Goal: Task Accomplishment & Management: Manage account settings

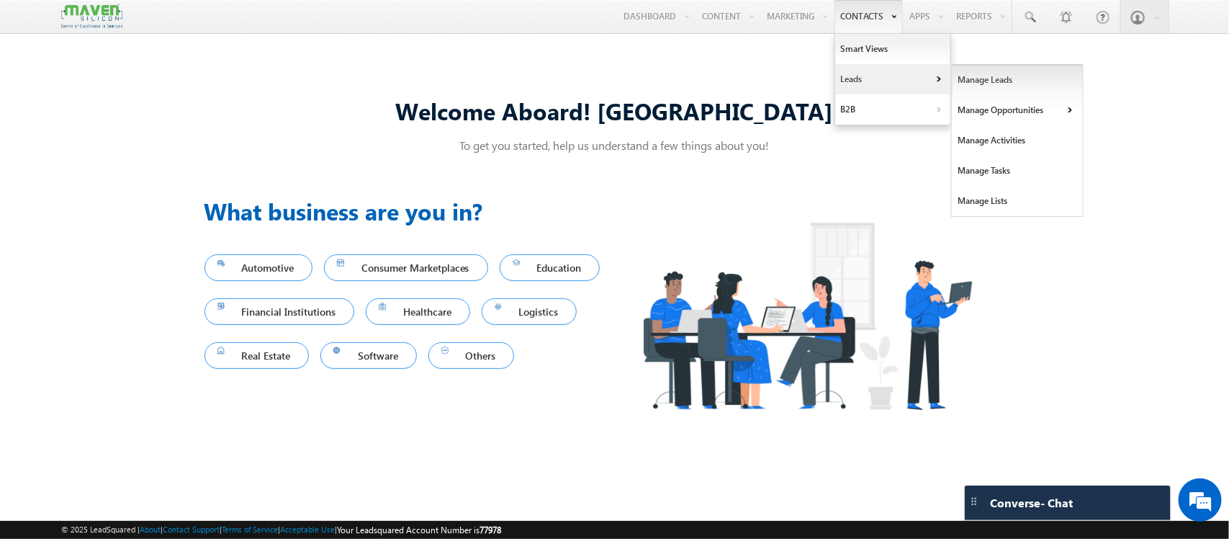
click at [989, 87] on link "Manage Leads" at bounding box center [1018, 80] width 132 height 30
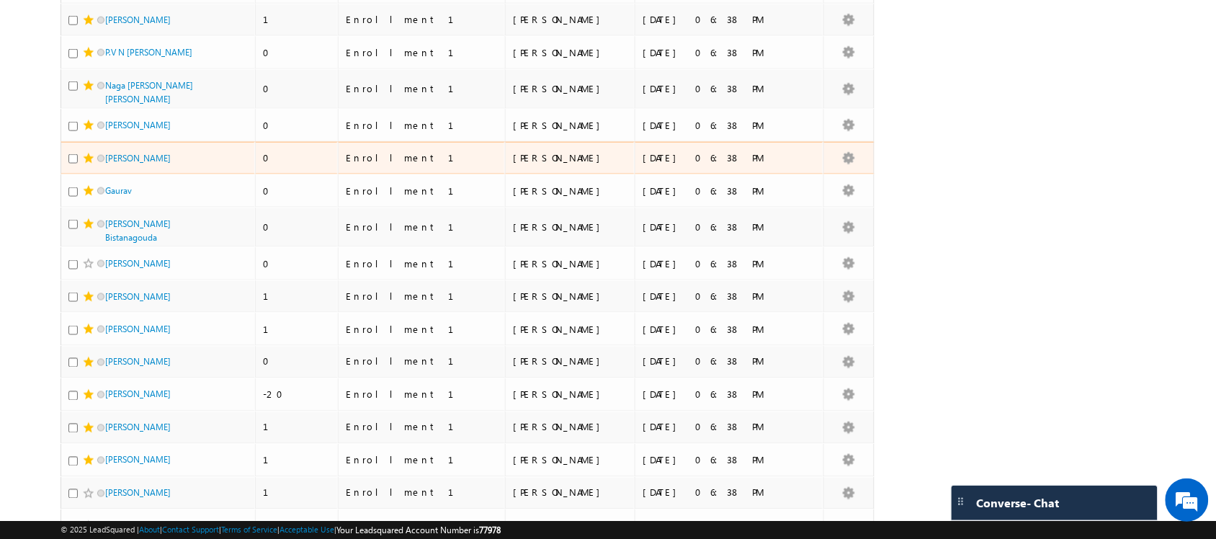
scroll to position [585, 0]
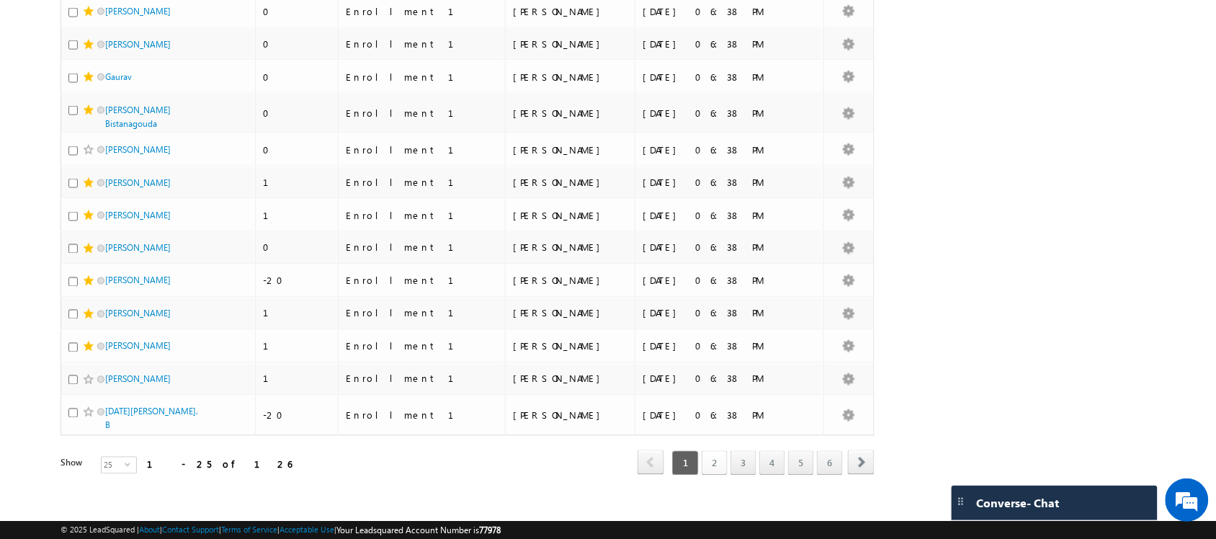
click at [717, 451] on link "2" at bounding box center [714, 463] width 26 height 24
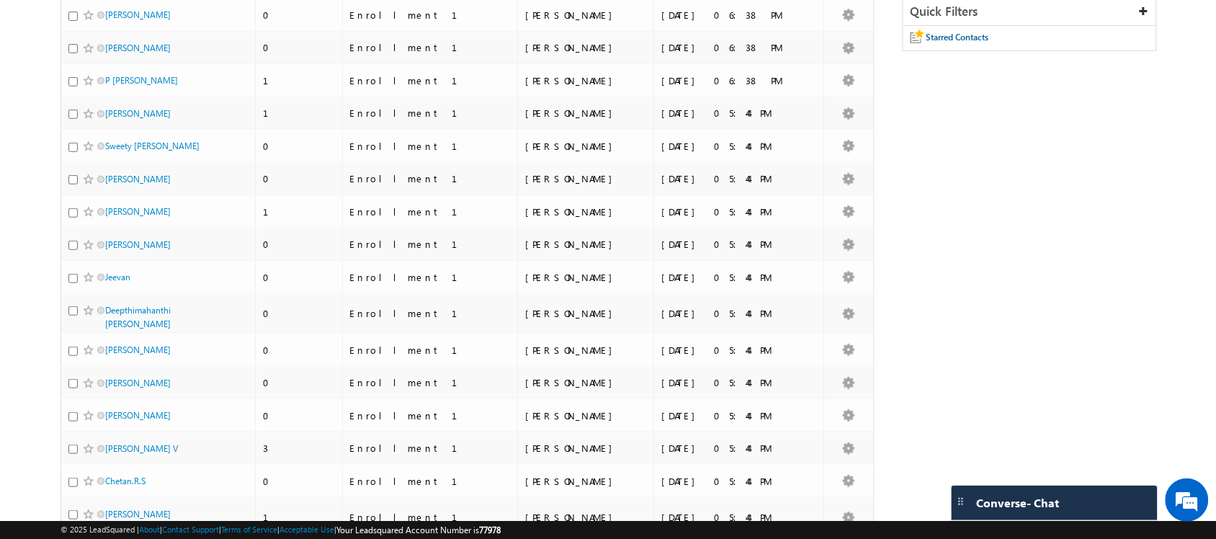
scroll to position [0, 0]
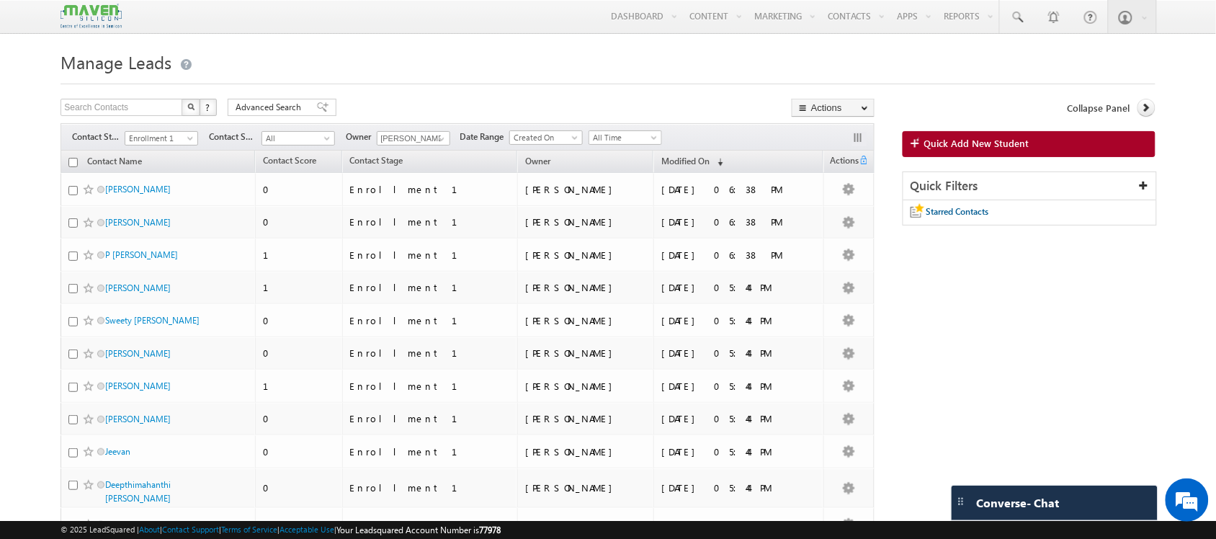
drag, startPoint x: 176, startPoint y: 225, endPoint x: 44, endPoint y: 206, distance: 133.8
click at [44, 206] on body "Menu Shubham lsq6@ maven -sili con.c om" at bounding box center [608, 543] width 1216 height 1086
click at [1010, 6] on link at bounding box center [1017, 16] width 35 height 33
paste input "pittalashiva118@gmail.com"
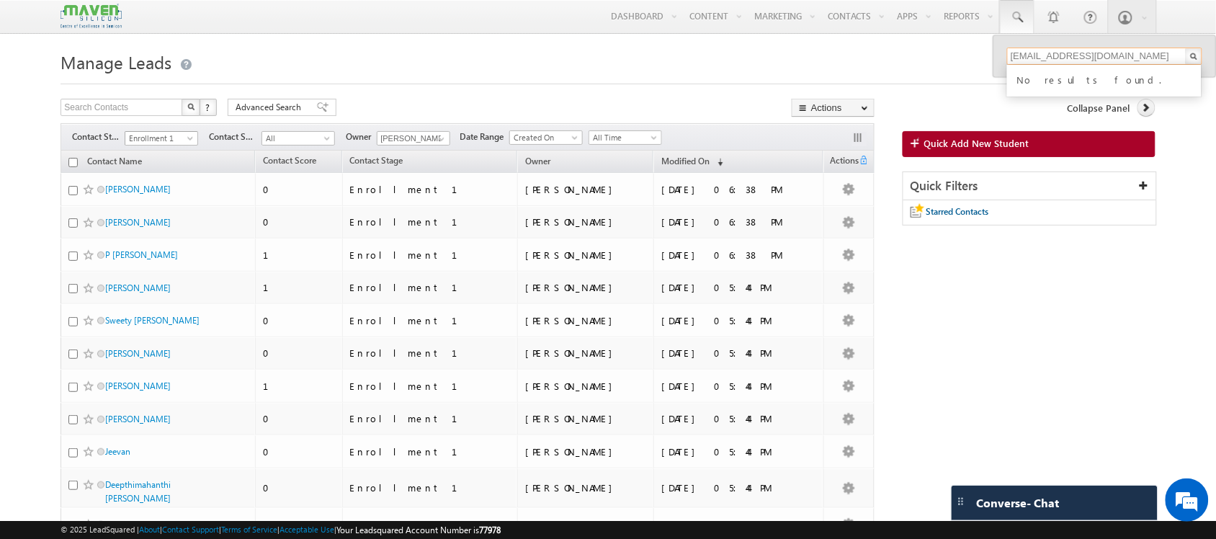
type input "pittalashiva118@gmail.com"
click at [148, 143] on span "Enrollment 1" at bounding box center [159, 138] width 68 height 13
click at [153, 151] on link "All" at bounding box center [162, 154] width 73 height 13
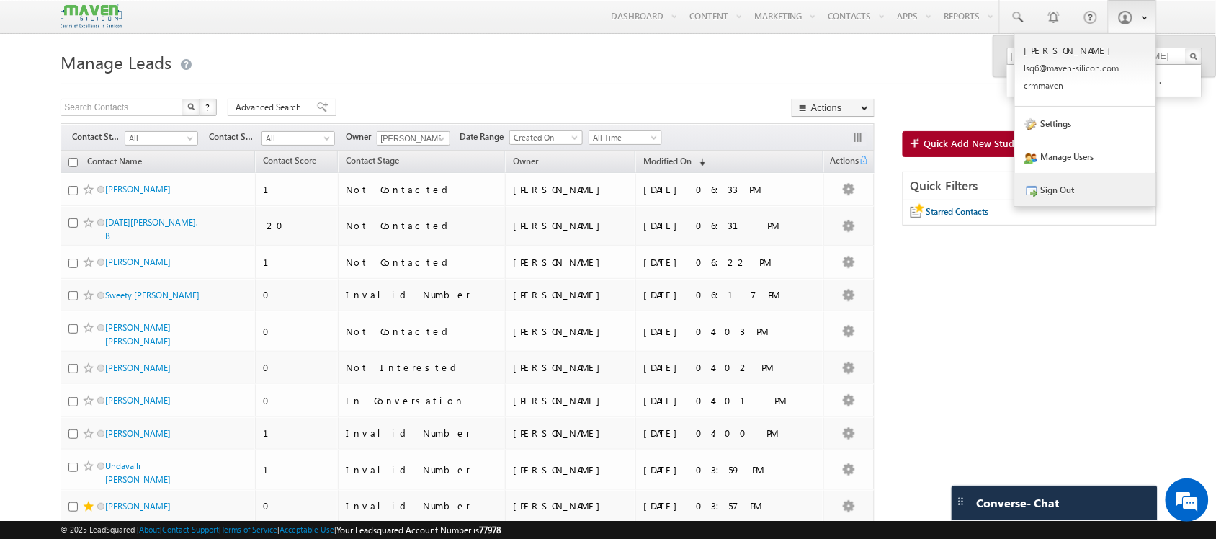
click at [1095, 186] on link "Sign Out" at bounding box center [1085, 189] width 141 height 33
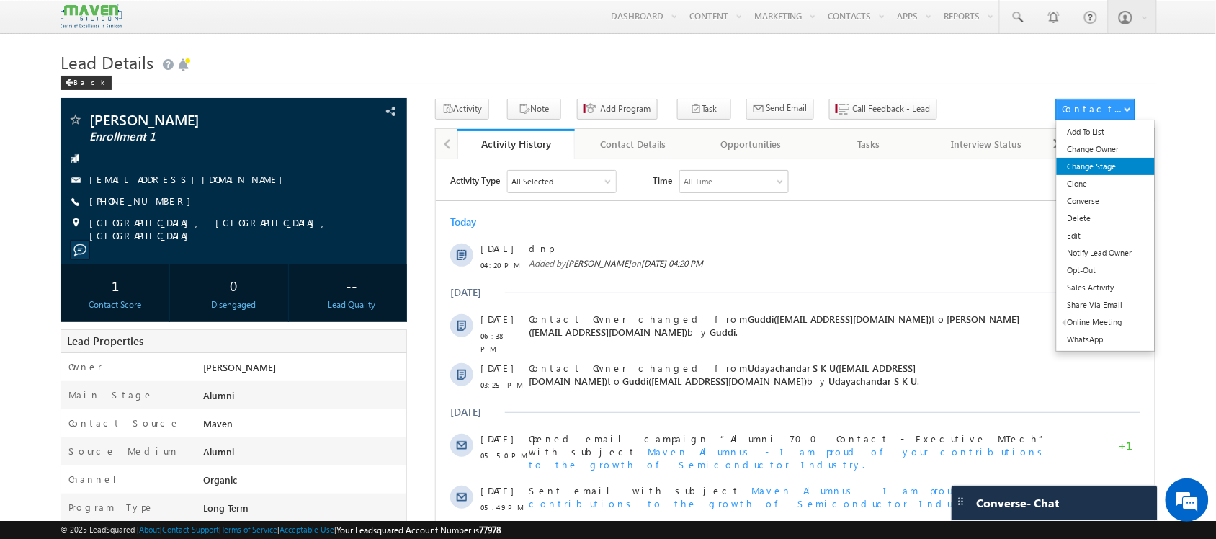
click at [1121, 168] on link "Change Stage" at bounding box center [1105, 166] width 99 height 17
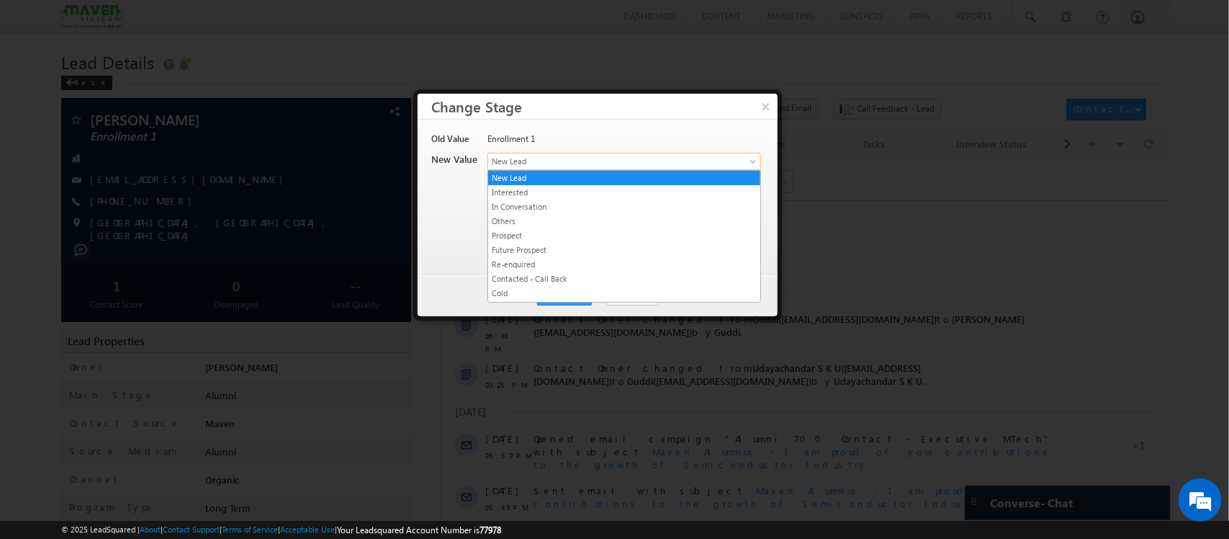
click at [725, 169] on body "Menu [GEOGRAPHIC_DATA] lsq6@ maven -sili con.c om" at bounding box center [614, 517] width 1229 height 1034
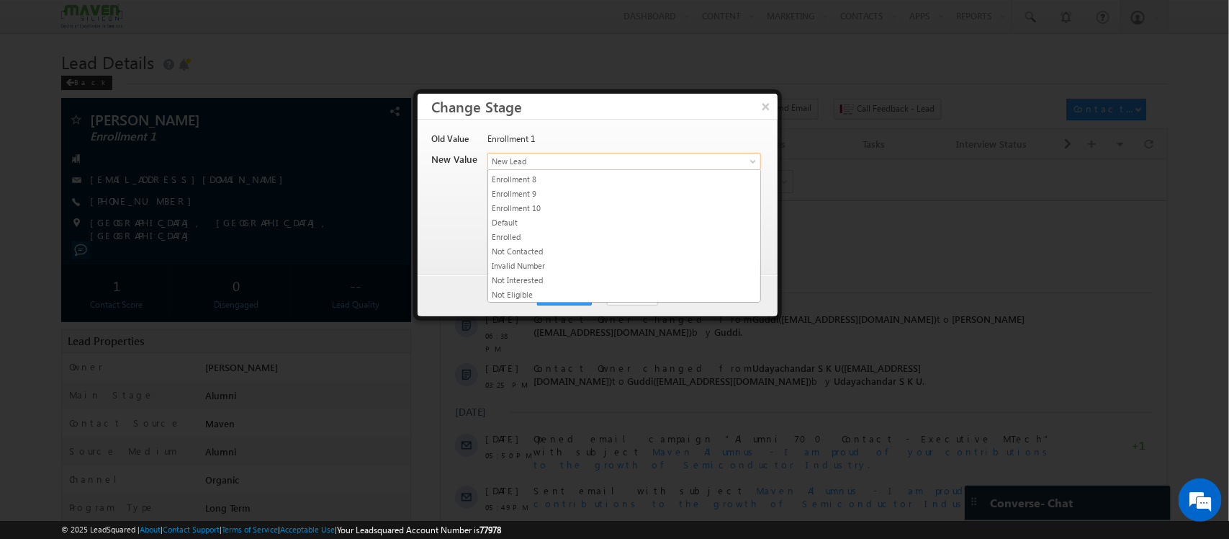
scroll to position [282, 0]
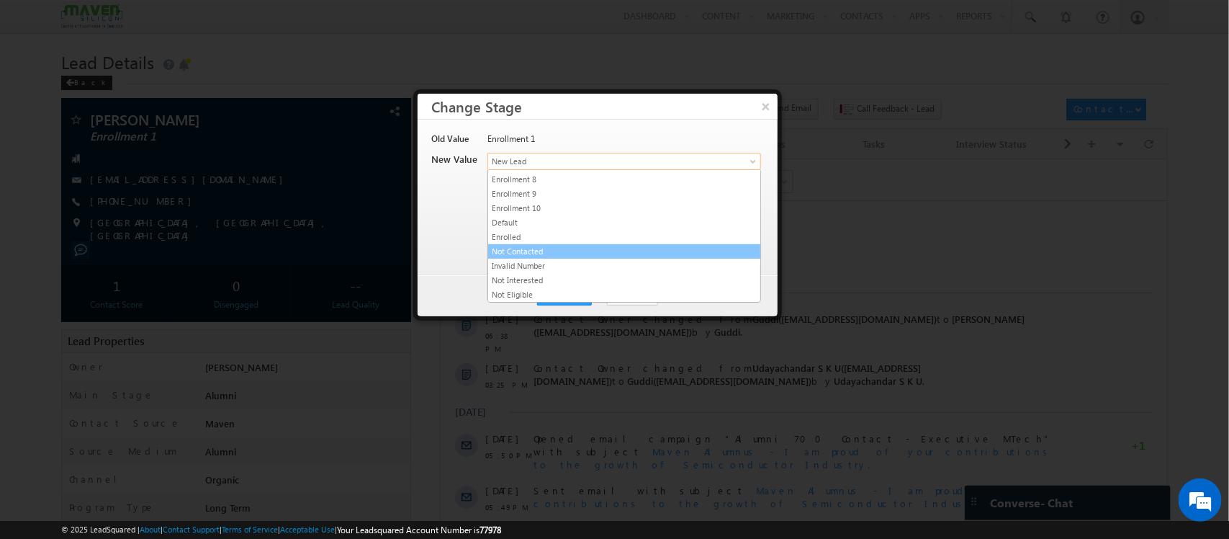
click at [706, 251] on link "Not Contacted" at bounding box center [624, 251] width 272 height 13
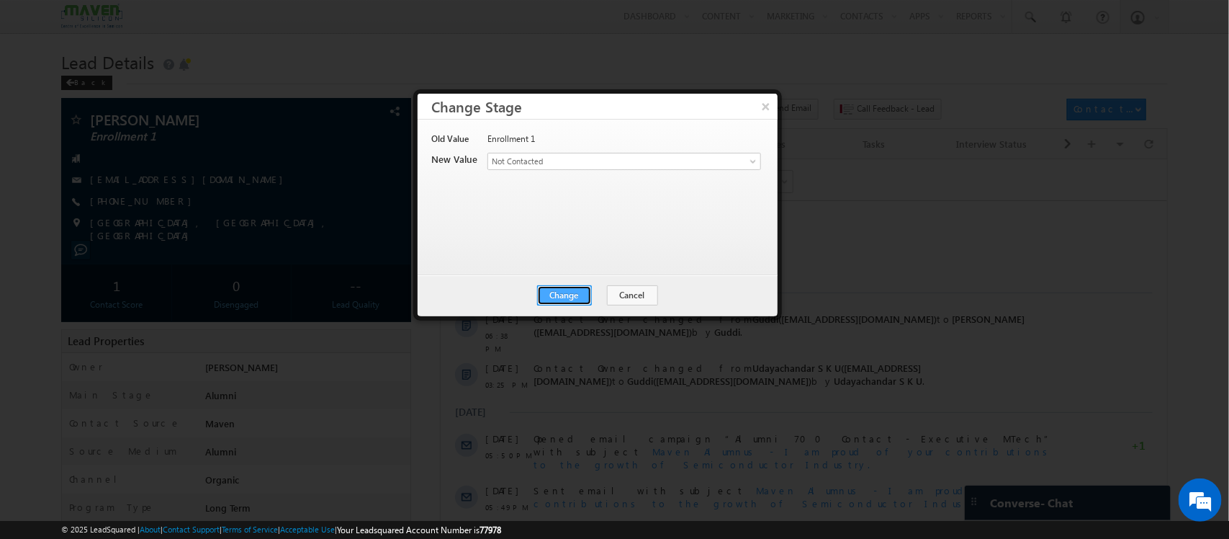
click at [571, 297] on button "Change" at bounding box center [564, 295] width 55 height 20
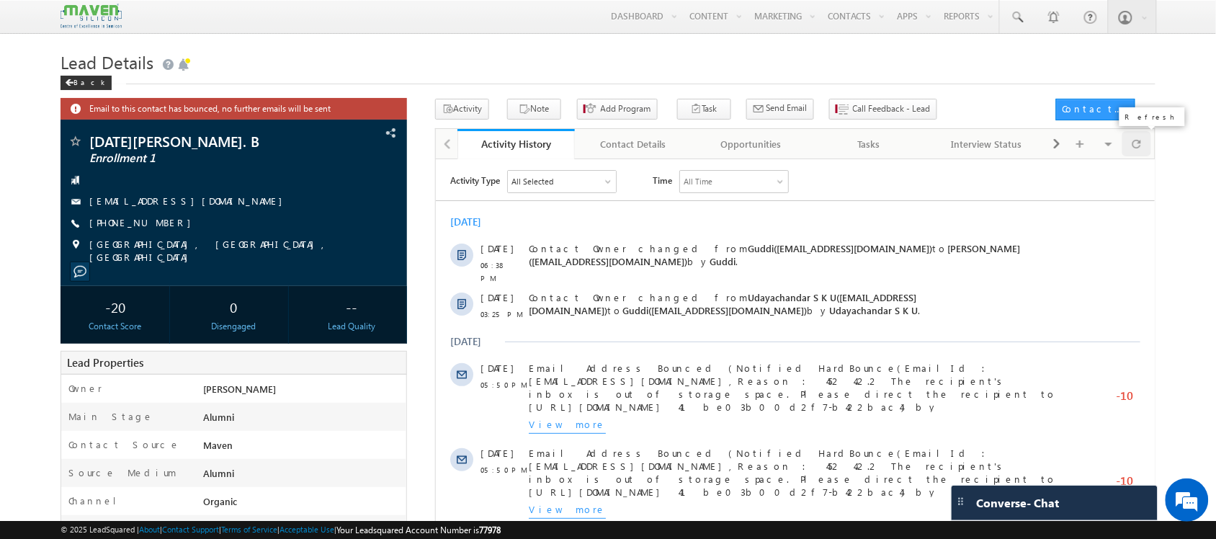
click at [1145, 142] on div at bounding box center [1136, 143] width 28 height 25
click at [524, 99] on button "Note" at bounding box center [534, 109] width 54 height 21
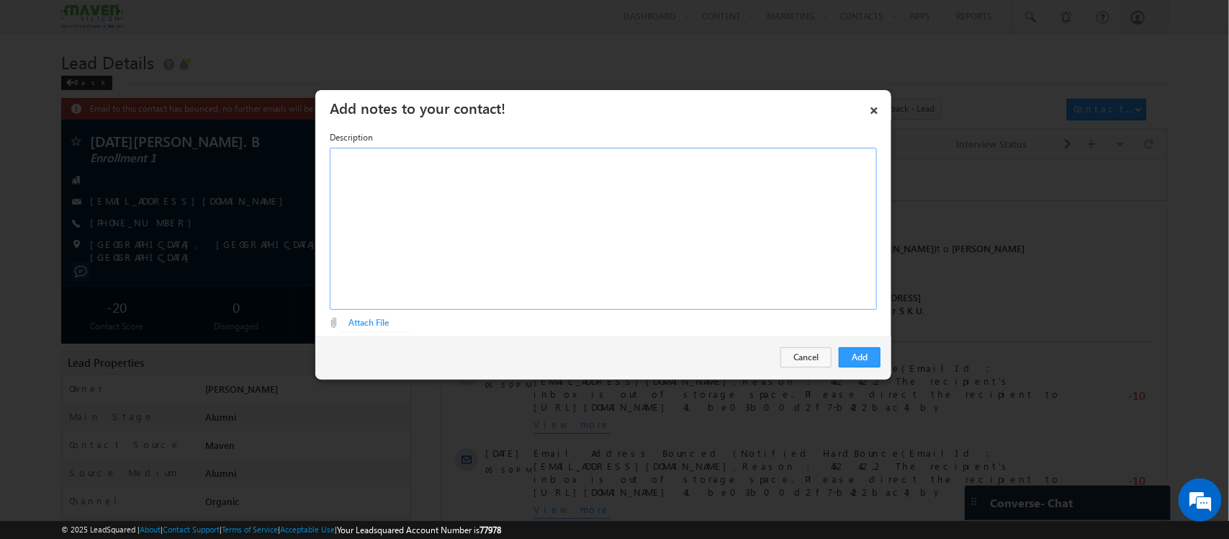
click at [663, 233] on div "Rich Text Editor, Description-inline-editor-div" at bounding box center [603, 229] width 547 height 162
click at [866, 364] on button "Add" at bounding box center [860, 357] width 42 height 20
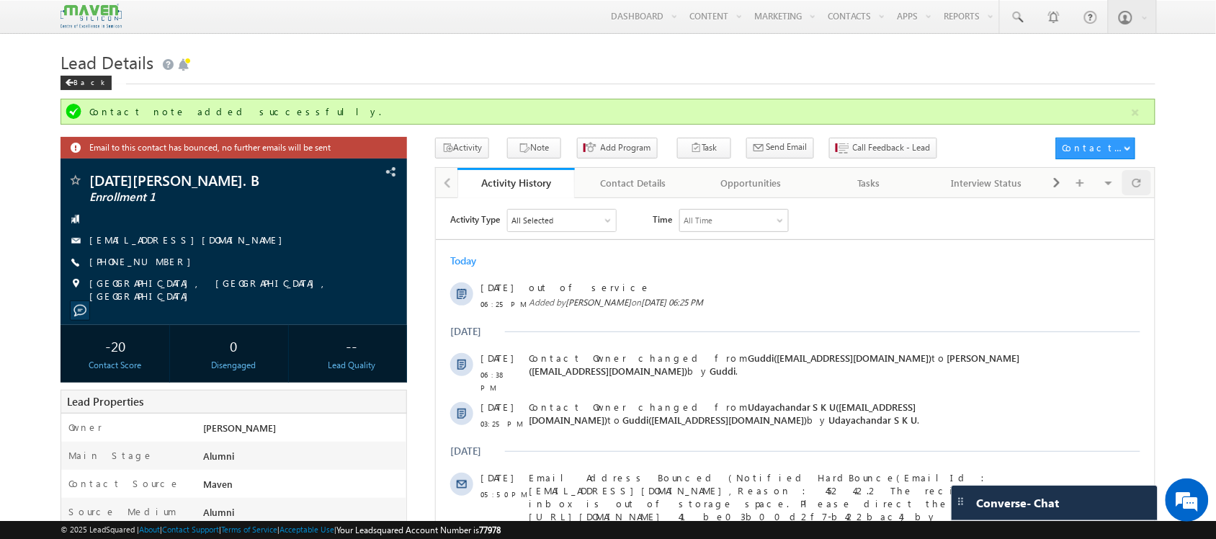
click at [1139, 194] on span at bounding box center [1136, 182] width 9 height 25
click at [862, 186] on div "Tasks" at bounding box center [869, 182] width 94 height 17
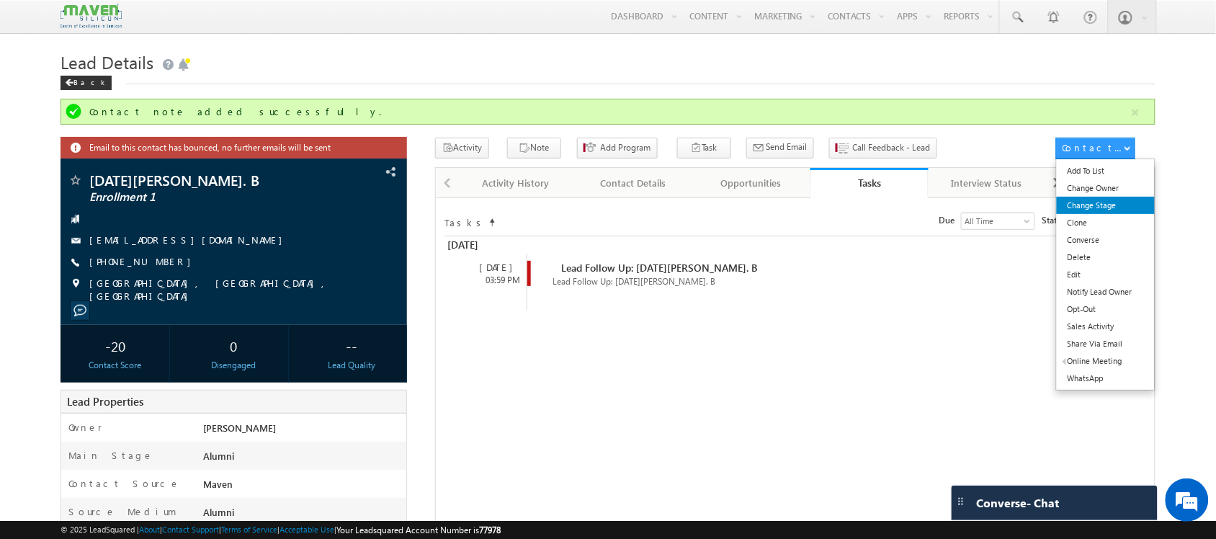
click at [1114, 204] on link "Change Stage" at bounding box center [1105, 205] width 99 height 17
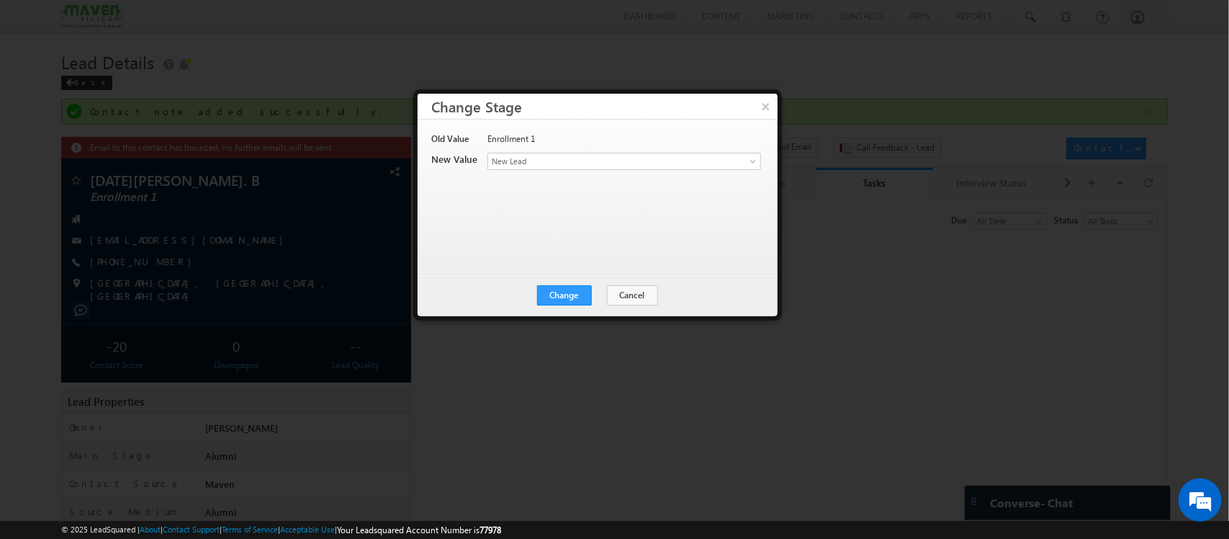
click at [657, 176] on div "Old Value Enrollment 1 New Value Contact Stage * New Lead Interested In Convers…" at bounding box center [596, 190] width 328 height 115
click at [657, 170] on div "Contact Stage * New Lead Interested In Conversation Others Prospect Future Pros…" at bounding box center [624, 163] width 272 height 20
click at [656, 158] on span "New Lead" at bounding box center [600, 161] width 225 height 13
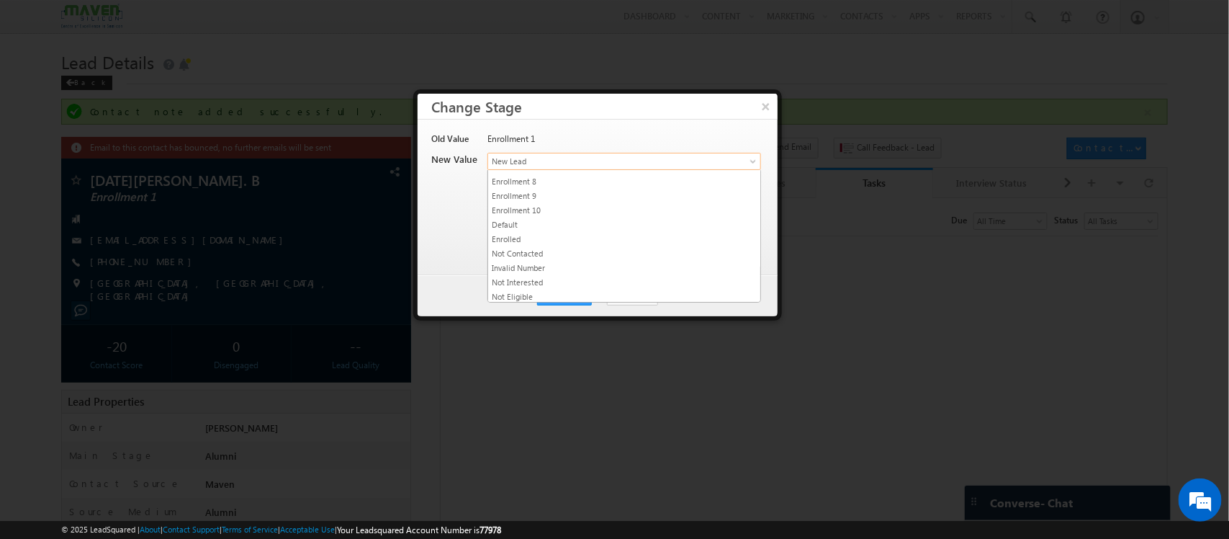
scroll to position [282, 0]
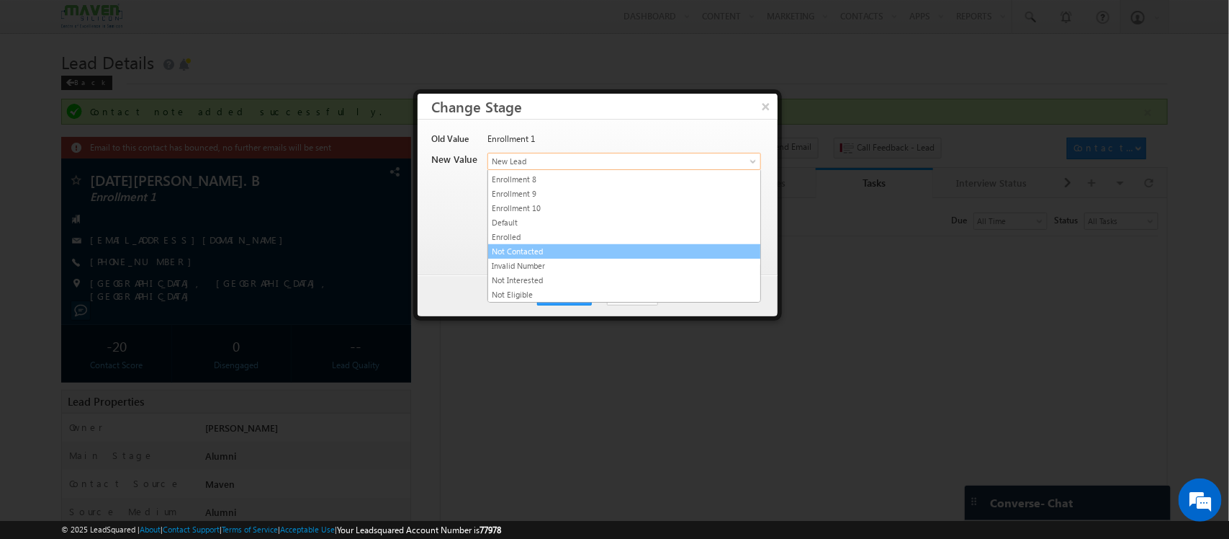
click at [606, 250] on link "Not Contacted" at bounding box center [624, 251] width 272 height 13
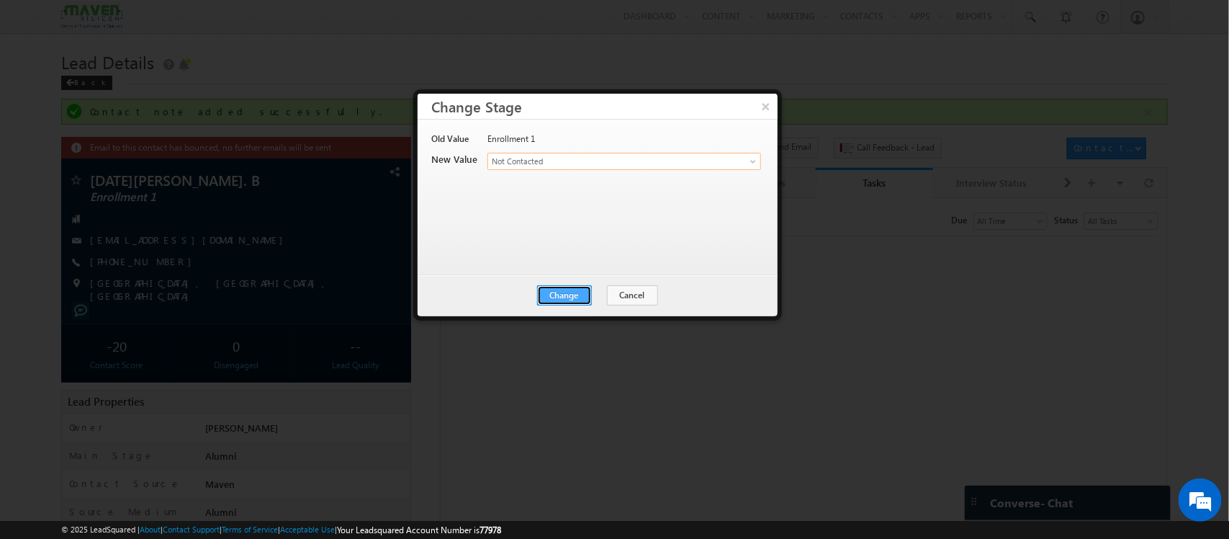
click at [578, 296] on button "Change" at bounding box center [564, 295] width 55 height 20
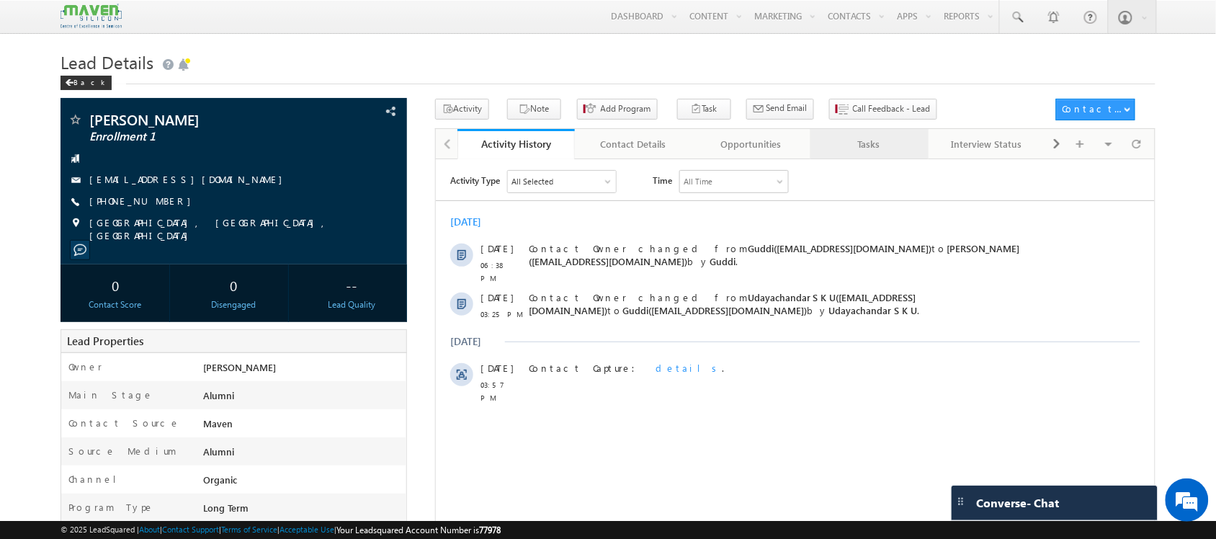
click at [840, 148] on div "Tasks" at bounding box center [869, 143] width 94 height 17
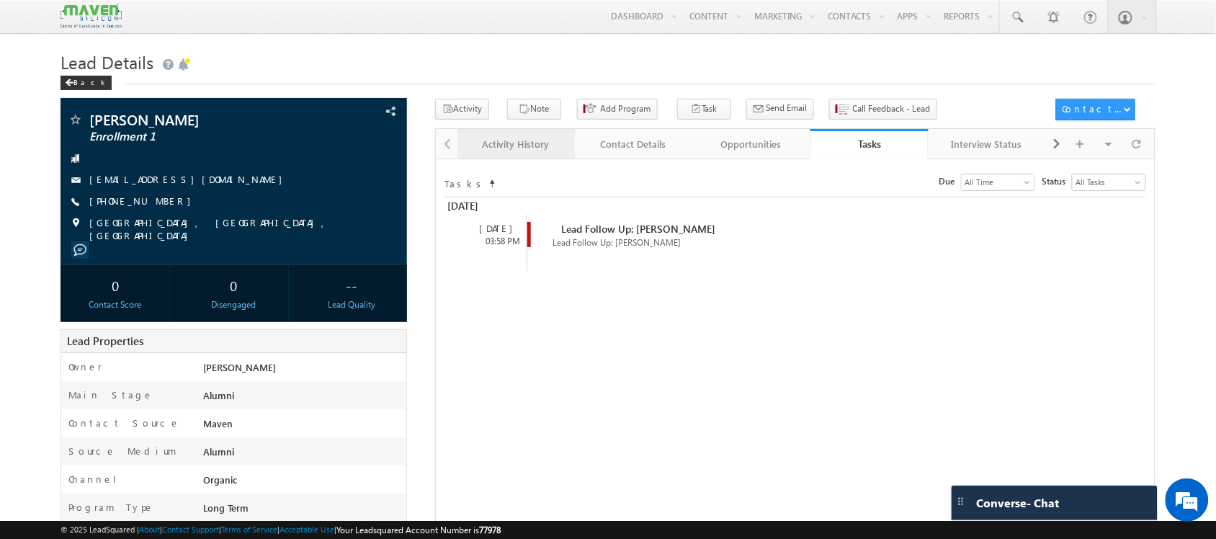
click at [528, 152] on div "Activity History" at bounding box center [516, 143] width 94 height 17
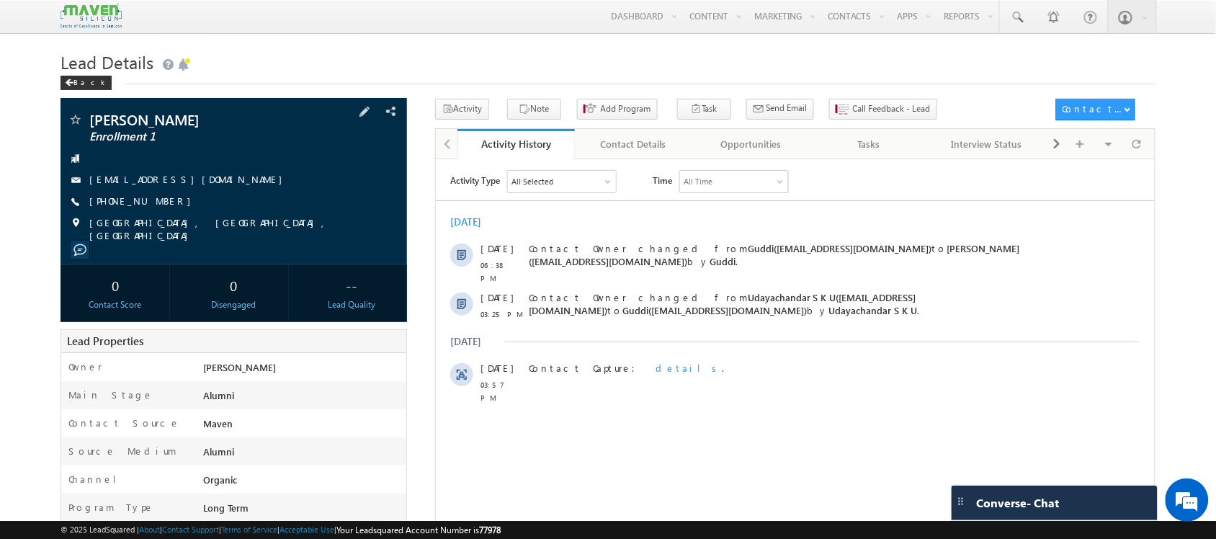
click at [150, 202] on span "[PHONE_NUMBER]" at bounding box center [143, 201] width 109 height 14
drag, startPoint x: 167, startPoint y: 200, endPoint x: 160, endPoint y: 210, distance: 11.8
click at [160, 209] on div "[PHONE_NUMBER]" at bounding box center [233, 201] width 331 height 14
copy div "[PHONE_NUMBER]"
click at [1136, 145] on span at bounding box center [1136, 143] width 9 height 25
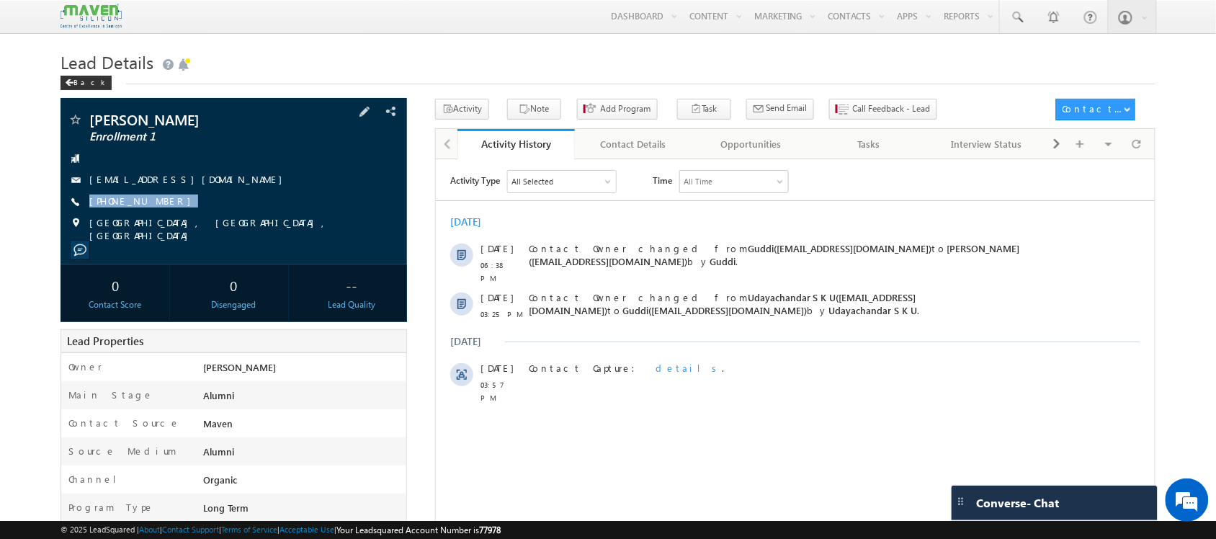
drag, startPoint x: 163, startPoint y: 204, endPoint x: 161, endPoint y: 211, distance: 7.8
click at [161, 211] on div "Sujay K N Enrollment 1 sujayshettykn@gmail.com +91-9686014434" at bounding box center [233, 177] width 331 height 130
copy div "+91-9686014434"
click at [1135, 146] on span at bounding box center [1136, 143] width 9 height 25
click at [518, 115] on icon "button" at bounding box center [524, 110] width 12 height 14
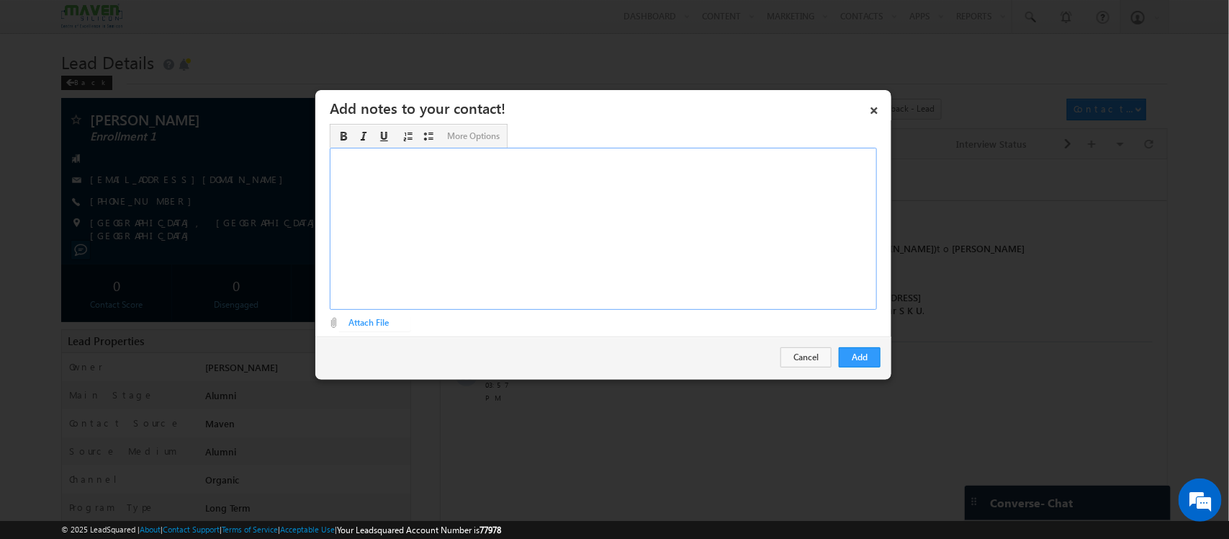
click at [634, 217] on div "Rich Text Editor, Description-inline-editor-div" at bounding box center [603, 229] width 547 height 162
click at [861, 357] on button "Add" at bounding box center [860, 357] width 42 height 20
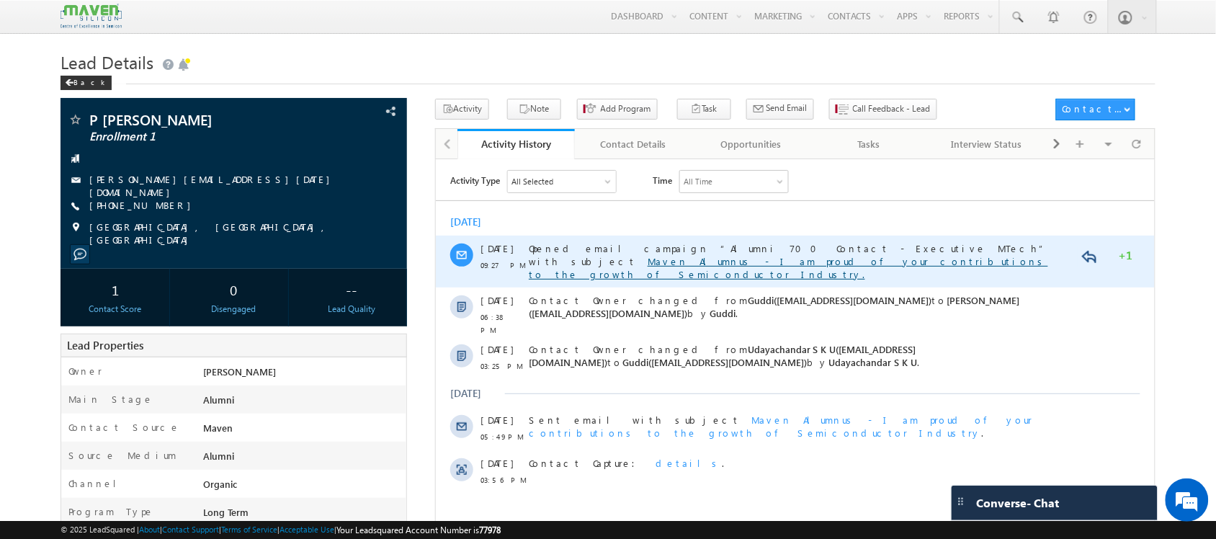
click at [930, 254] on link "Maven Alumnus - I am proud of your contributions to the growth of Semiconductor…" at bounding box center [787, 266] width 519 height 25
drag, startPoint x: 919, startPoint y: 243, endPoint x: 952, endPoint y: 252, distance: 34.4
click at [952, 254] on link "Maven Alumnus - I am proud of your contributions to the growth of Semiconductor…" at bounding box center [787, 266] width 519 height 25
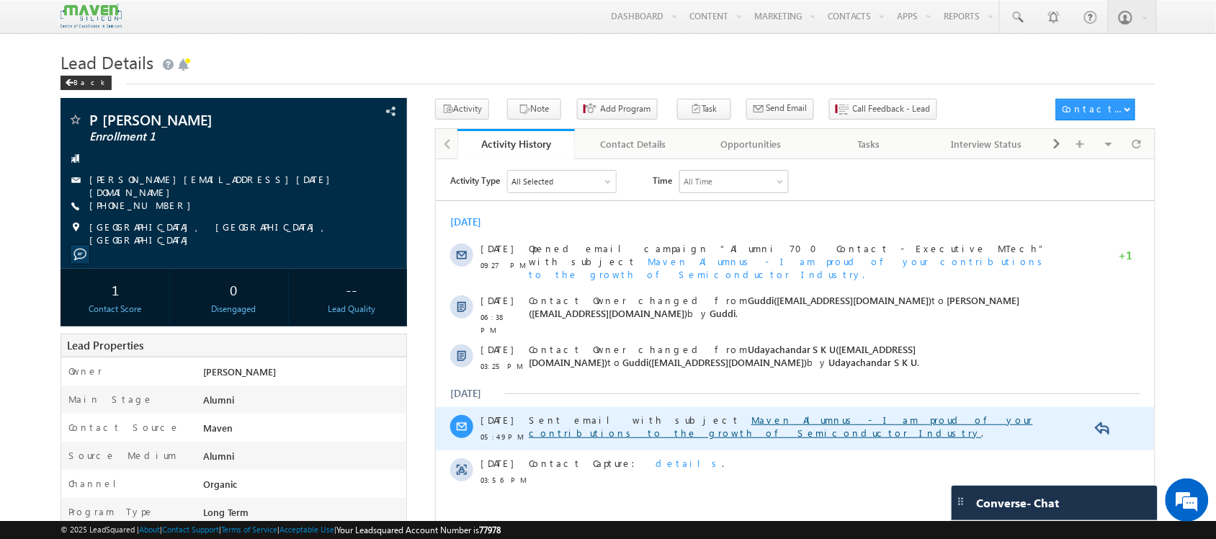
click at [683, 413] on link "Maven Alumnus - I am proud of your contributions to the growth of Semiconductor…" at bounding box center [780, 425] width 504 height 25
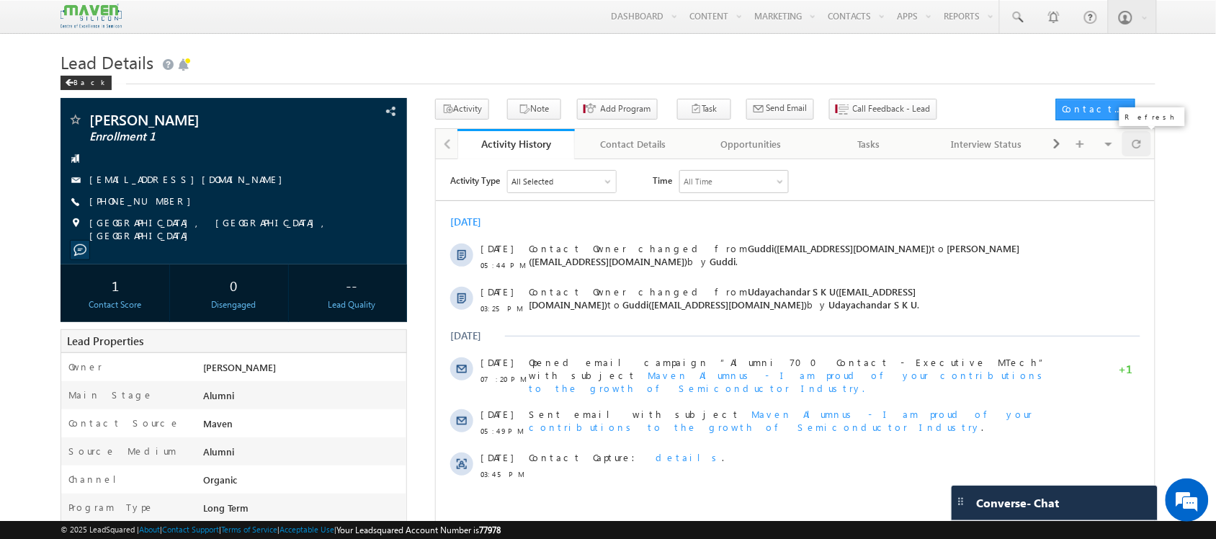
click at [1133, 145] on span at bounding box center [1136, 143] width 9 height 25
click at [1136, 145] on span at bounding box center [1136, 143] width 9 height 25
click at [548, 105] on button "Note" at bounding box center [534, 109] width 54 height 21
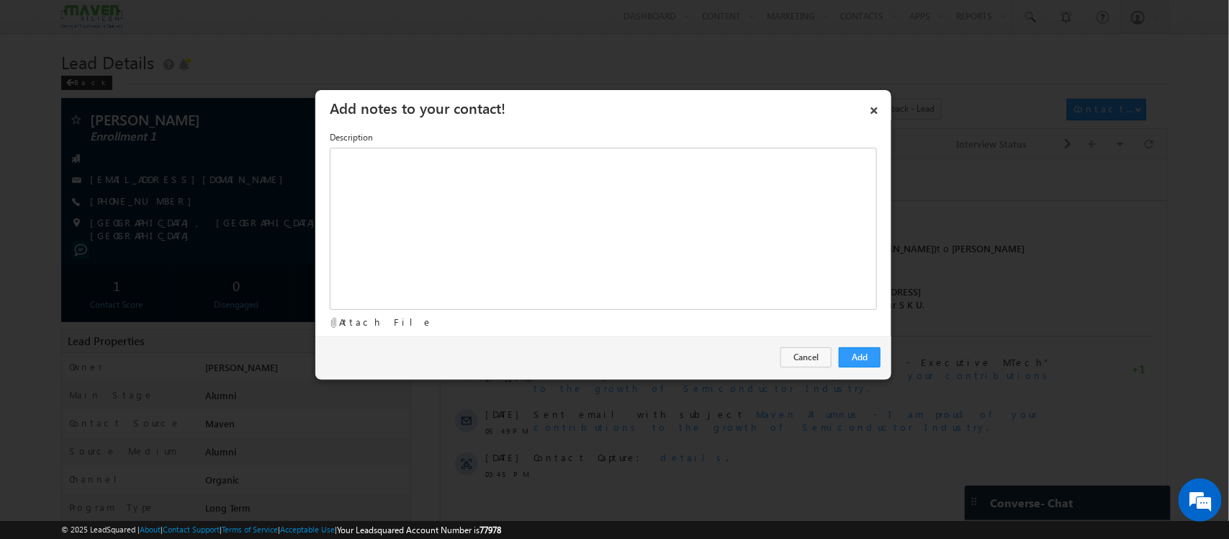
click at [624, 180] on div at bounding box center [603, 229] width 547 height 162
click at [868, 351] on button "Add" at bounding box center [860, 357] width 42 height 20
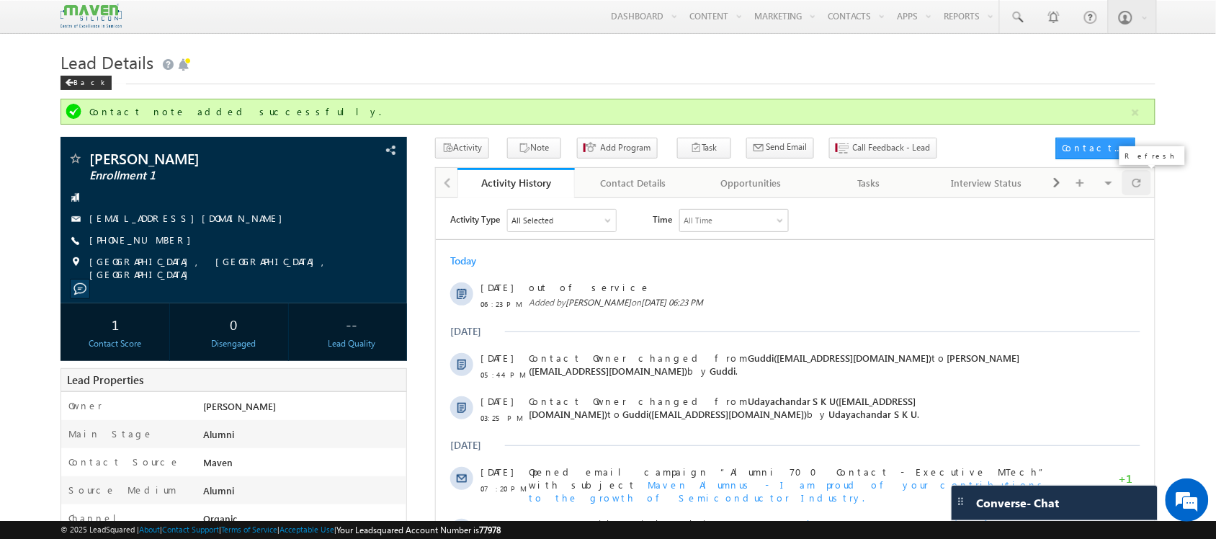
click at [1136, 186] on span at bounding box center [1136, 182] width 9 height 25
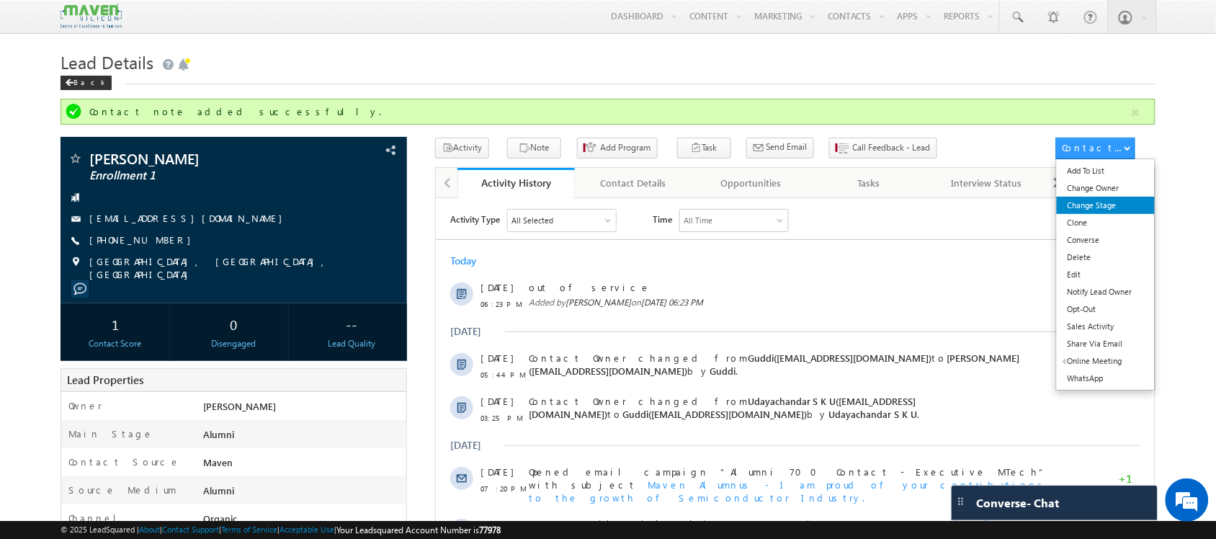
click at [1098, 202] on link "Change Stage" at bounding box center [1105, 205] width 99 height 17
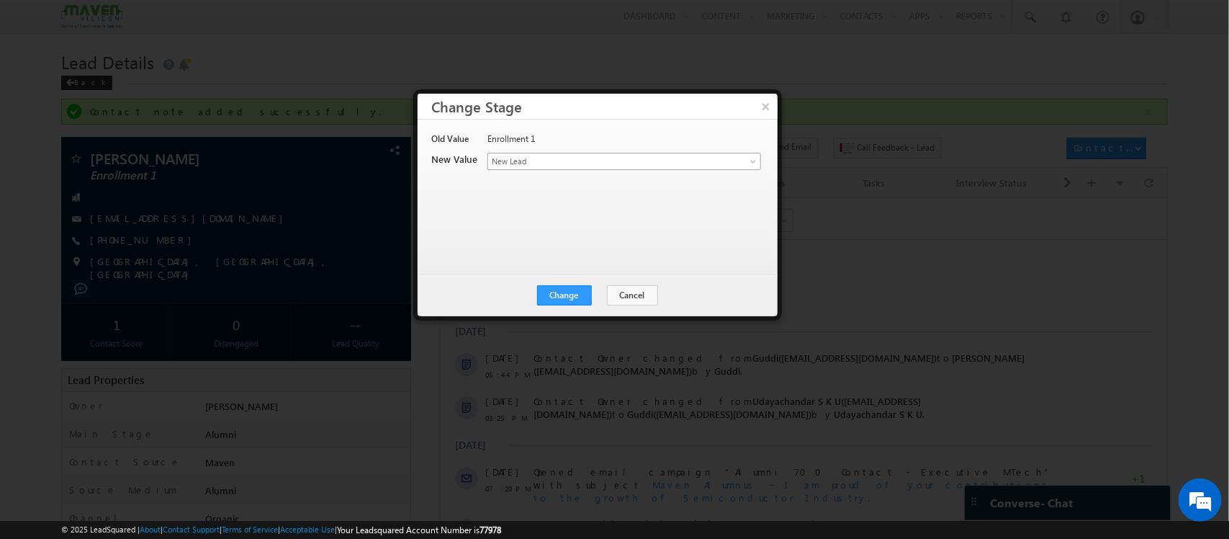
click at [578, 157] on span "New Lead" at bounding box center [600, 161] width 225 height 13
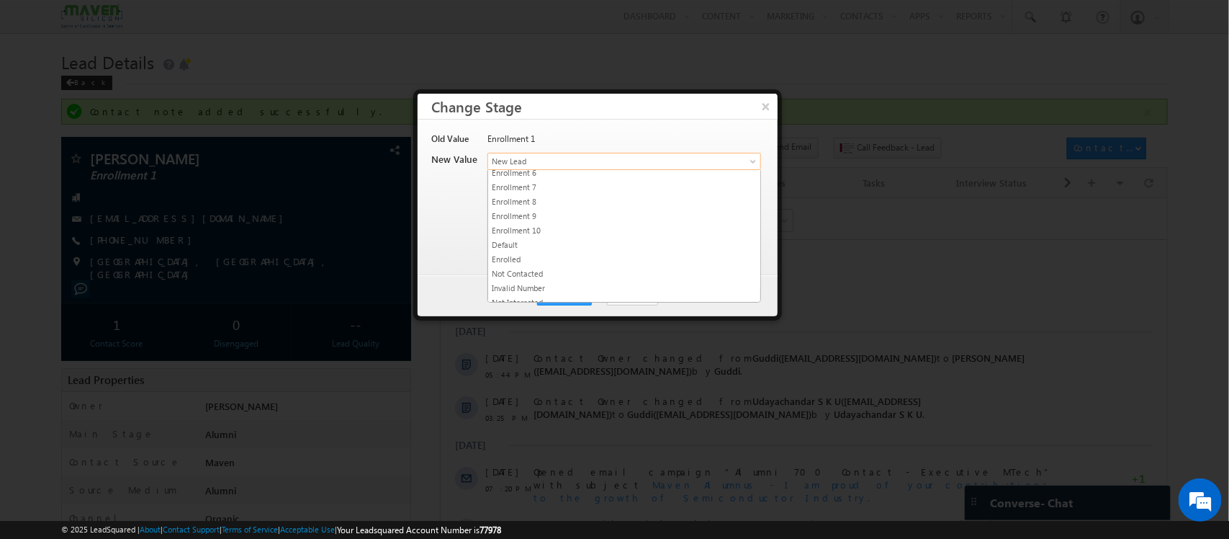
scroll to position [282, 0]
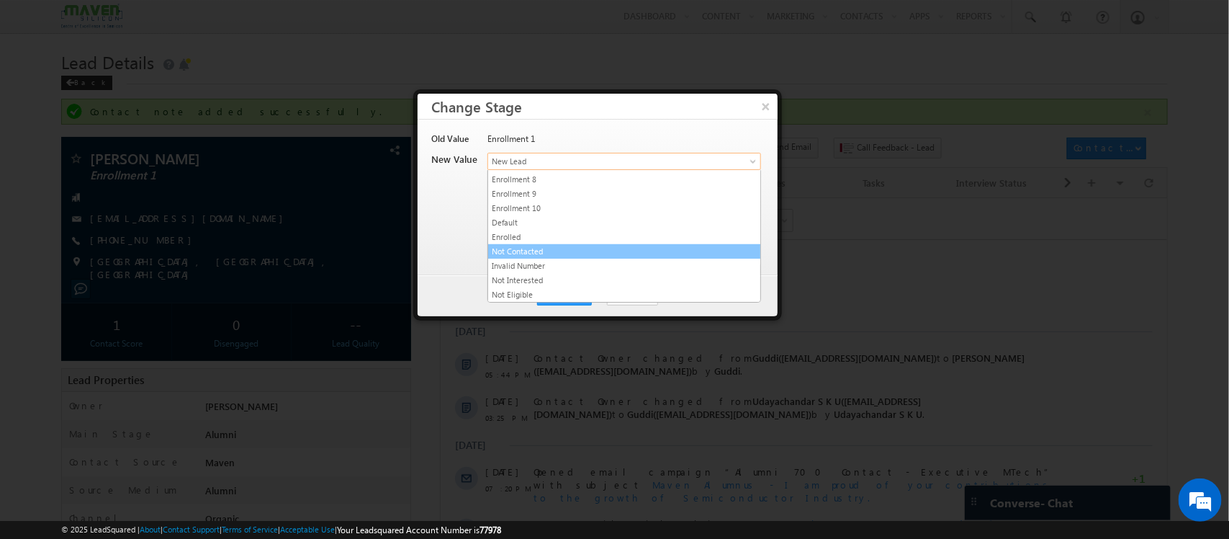
click at [588, 247] on link "Not Contacted" at bounding box center [624, 251] width 272 height 13
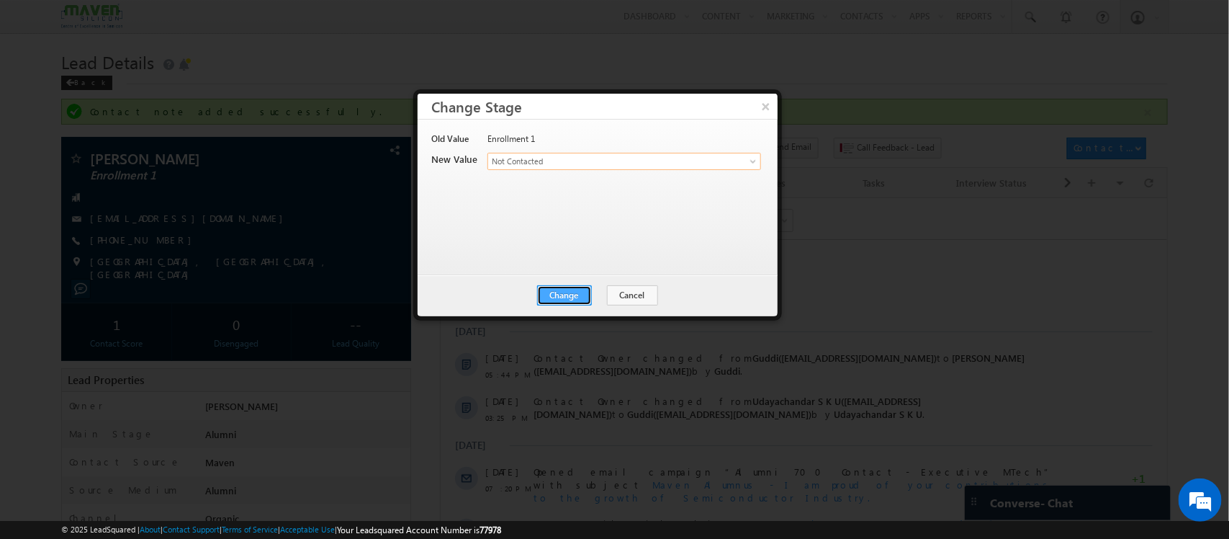
click at [558, 293] on button "Change" at bounding box center [564, 295] width 55 height 20
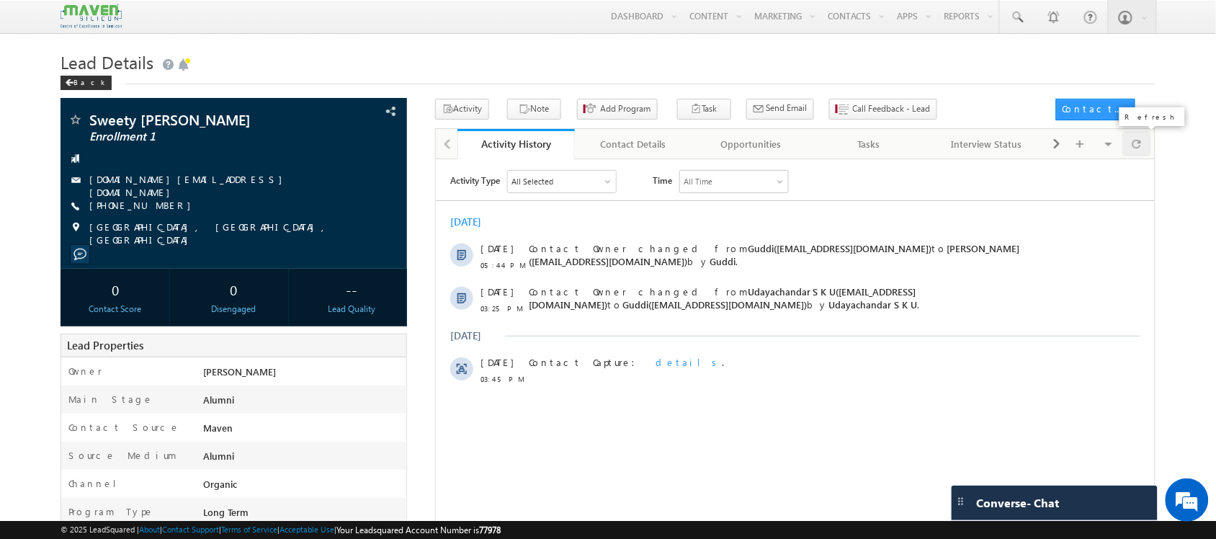
click at [1144, 143] on div at bounding box center [1136, 143] width 28 height 25
click at [1142, 153] on div at bounding box center [1136, 143] width 28 height 25
drag, startPoint x: 596, startPoint y: 124, endPoint x: 501, endPoint y: 112, distance: 95.8
click at [501, 112] on div "Activity Note Add Program Task Send Email Send Email" at bounding box center [690, 112] width 510 height 27
click at [507, 112] on button "Note" at bounding box center [534, 109] width 54 height 21
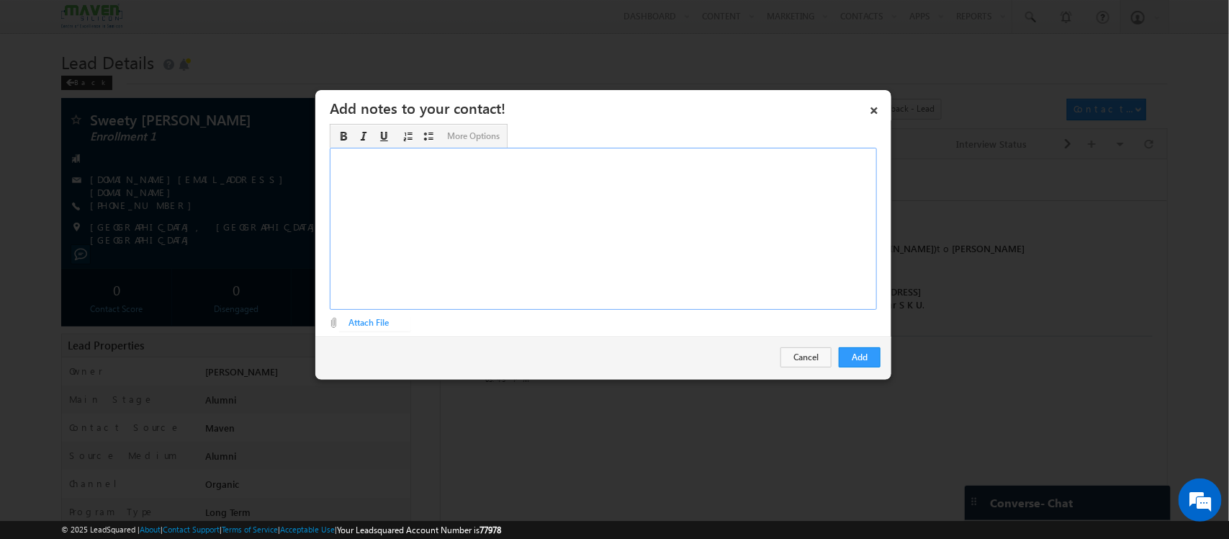
click at [717, 264] on div "Rich Text Editor, Description-inline-editor-div" at bounding box center [603, 229] width 547 height 162
click at [858, 361] on button "Add" at bounding box center [860, 357] width 42 height 20
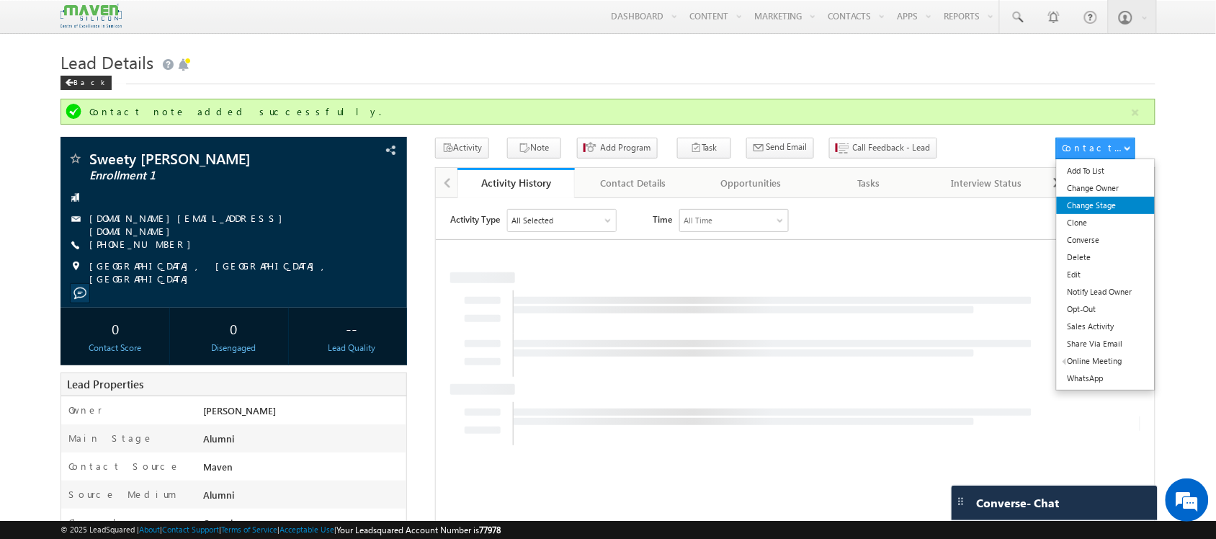
click at [1093, 210] on link "Change Stage" at bounding box center [1105, 205] width 99 height 17
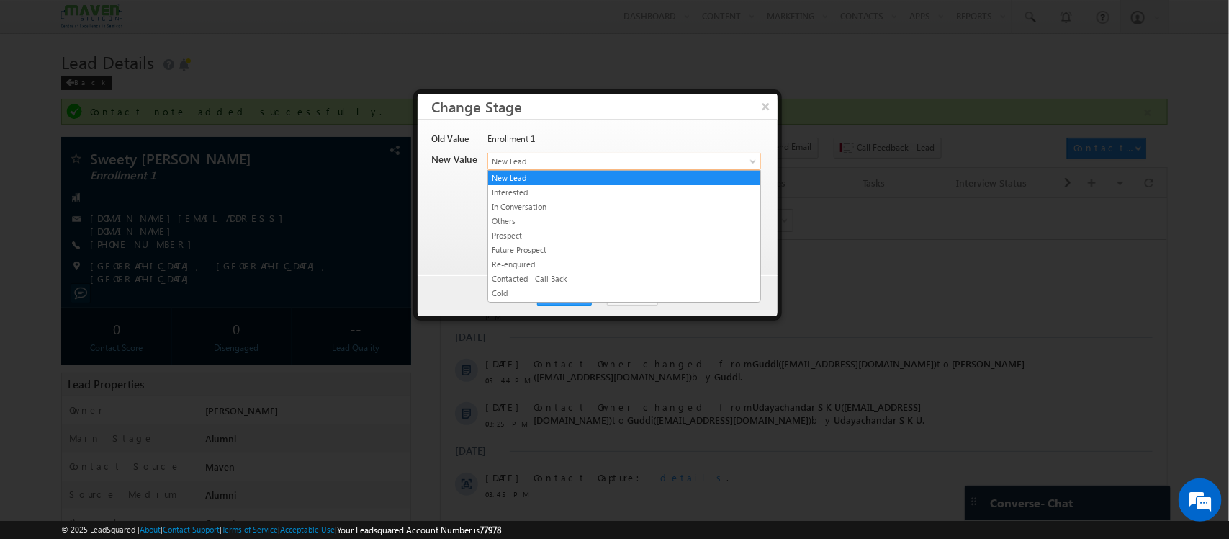
click at [603, 169] on body "Menu Shubham lsq6@ maven -sili con.c om" at bounding box center [614, 538] width 1229 height 1077
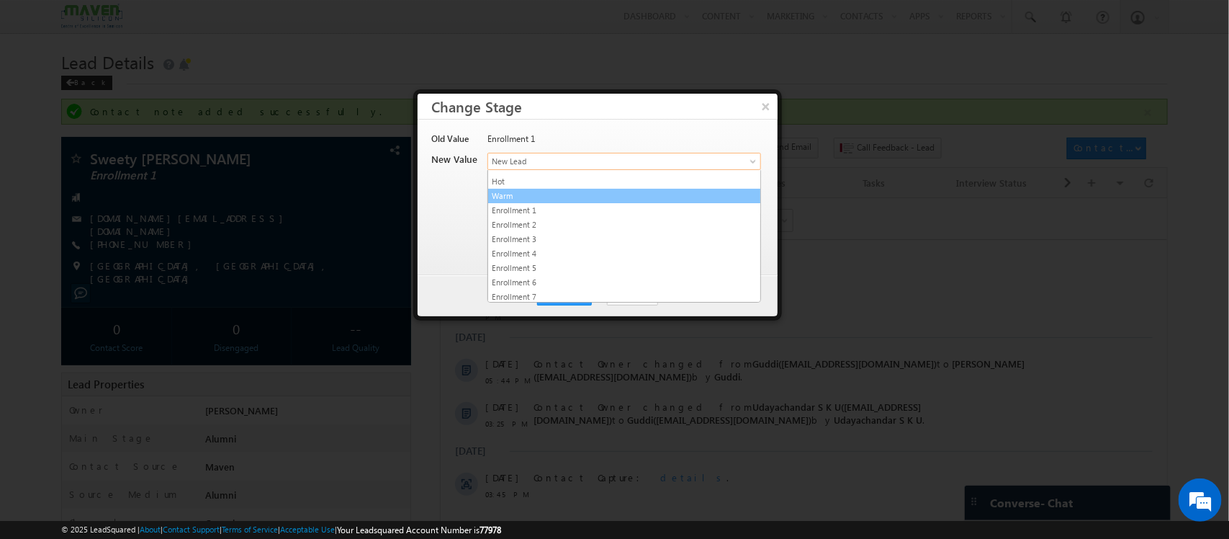
scroll to position [282, 0]
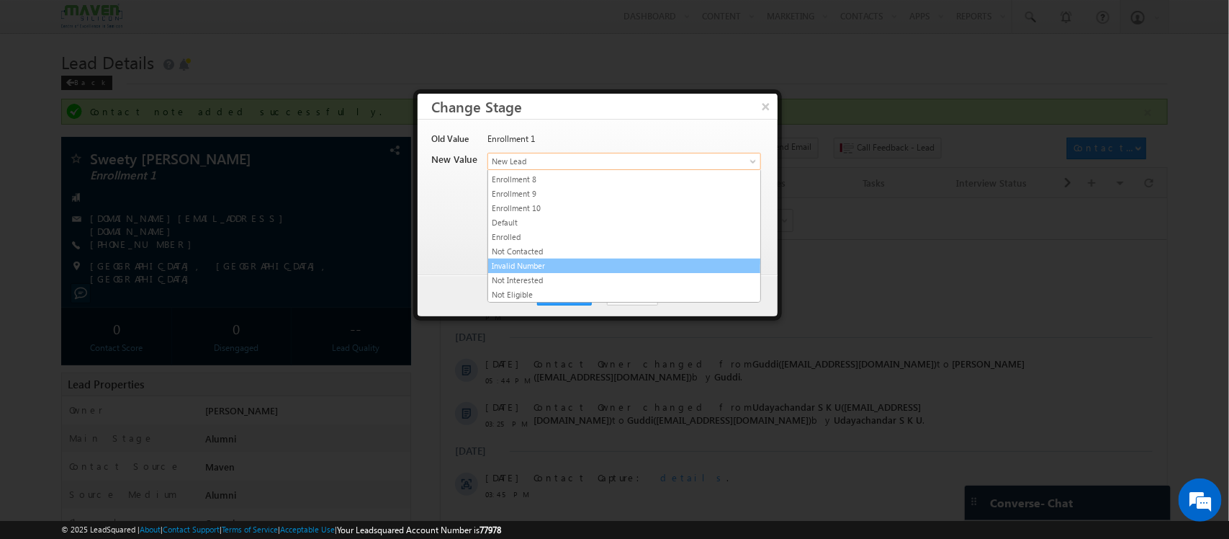
click at [602, 266] on link "Invalid Number" at bounding box center [624, 265] width 272 height 13
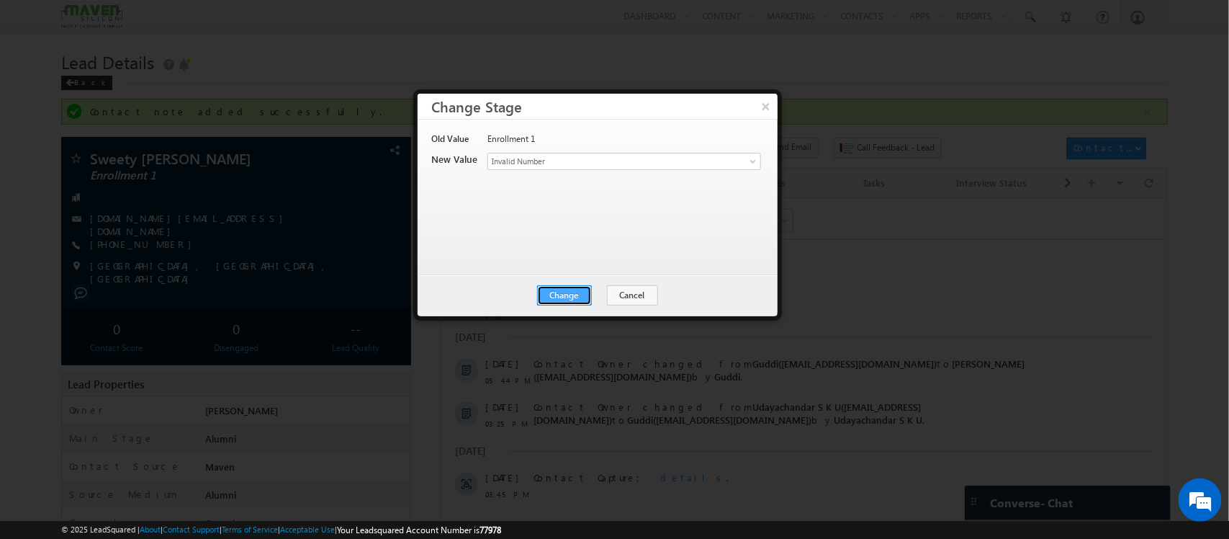
click at [563, 302] on button "Change" at bounding box center [564, 295] width 55 height 20
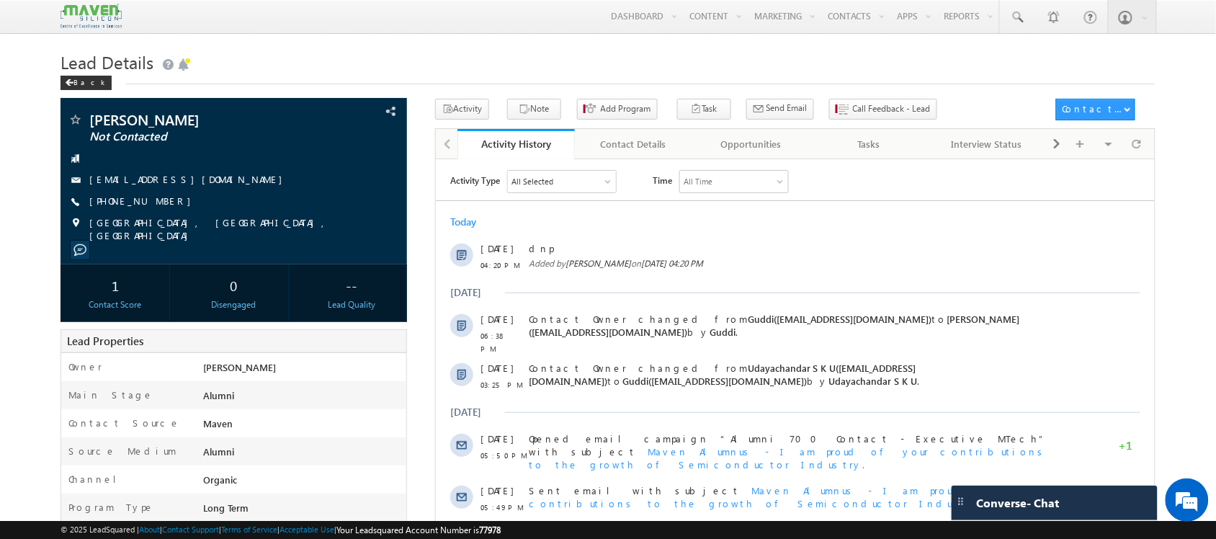
click at [1132, 157] on div "Visible Tabs Activity History Default Contact Details Default Opportunities Def…" at bounding box center [1098, 143] width 104 height 28
click at [1157, 144] on body "Menu Shubham lsq6@ maven -sili con.c om" at bounding box center [608, 520] width 1216 height 1041
click at [1136, 148] on span at bounding box center [1136, 143] width 9 height 25
